Goal: Find specific page/section: Find specific page/section

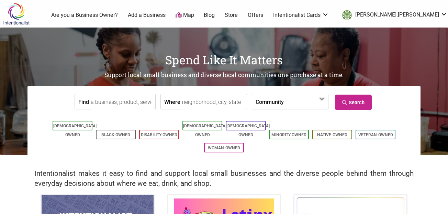
click at [117, 99] on input "Find" at bounding box center [122, 101] width 63 height 15
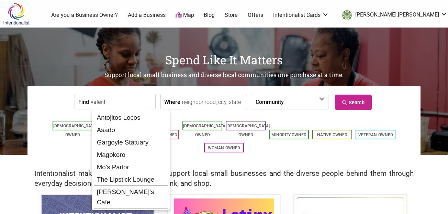
drag, startPoint x: 128, startPoint y: 189, endPoint x: 141, endPoint y: 187, distance: 13.2
click at [128, 189] on div "[PERSON_NAME]'s Cafe" at bounding box center [131, 196] width 74 height 23
type input "[PERSON_NAME]'s Cafe"
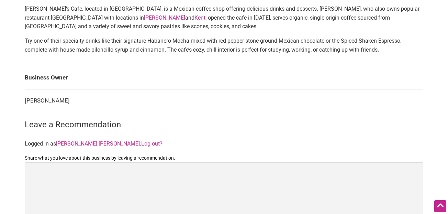
scroll to position [326, 0]
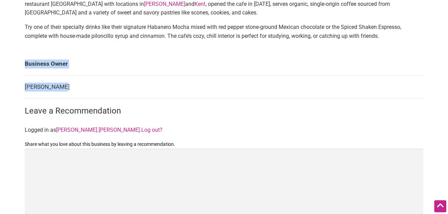
drag, startPoint x: 63, startPoint y: 88, endPoint x: 24, endPoint y: 85, distance: 39.3
drag, startPoint x: 24, startPoint y: 85, endPoint x: 27, endPoint y: 85, distance: 3.8
drag, startPoint x: 25, startPoint y: 86, endPoint x: 59, endPoint y: 86, distance: 34.3
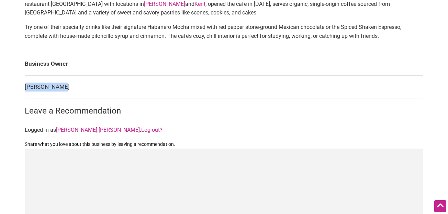
click at [59, 86] on td "[PERSON_NAME]" at bounding box center [224, 86] width 398 height 23
copy td "[PERSON_NAME]"
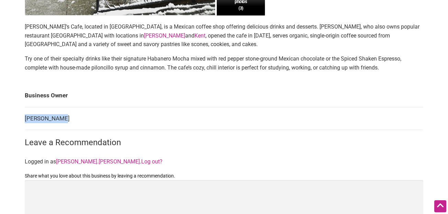
scroll to position [292, 0]
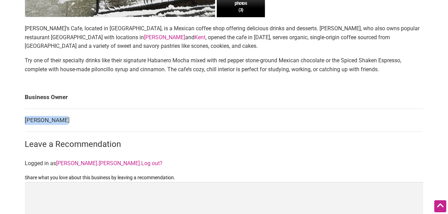
drag, startPoint x: 354, startPoint y: 71, endPoint x: 25, endPoint y: 29, distance: 331.0
click at [25, 29] on section "[PERSON_NAME]’s Cafe, located in [GEOGRAPHIC_DATA], is a Mexican coffee shop of…" at bounding box center [224, 51] width 398 height 55
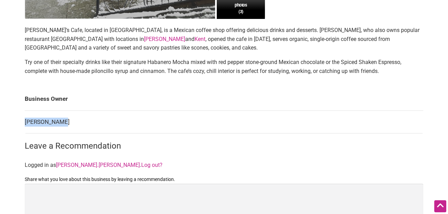
copy section "[PERSON_NAME]’s Cafe, located in [GEOGRAPHIC_DATA], is a Mexican coffee shop of…"
